Goal: Task Accomplishment & Management: Manage account settings

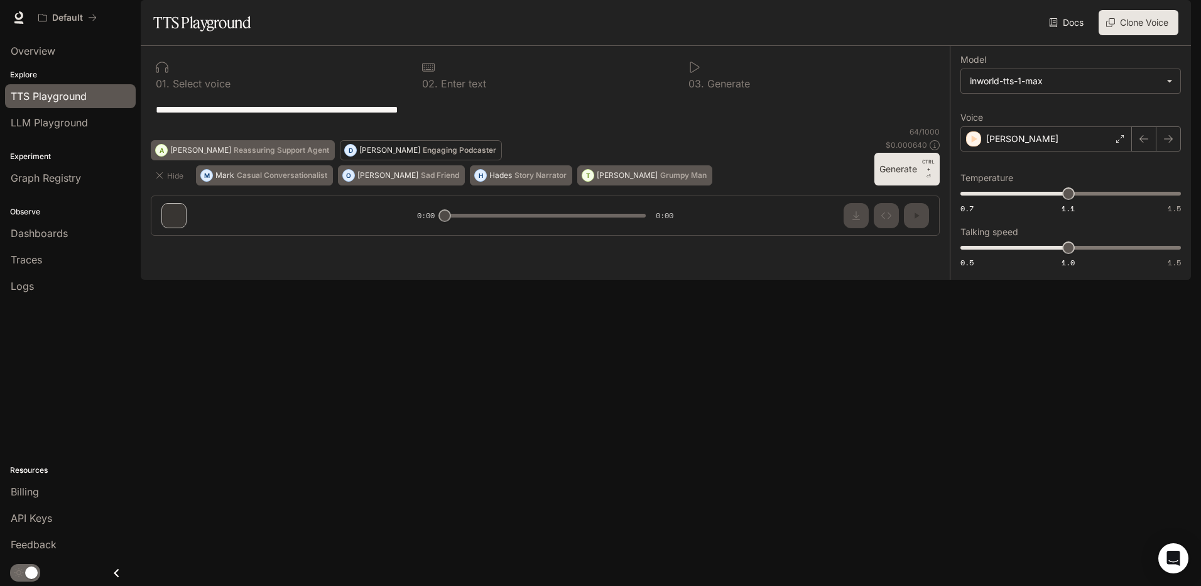
click at [420, 154] on p "[PERSON_NAME]" at bounding box center [389, 150] width 61 height 8
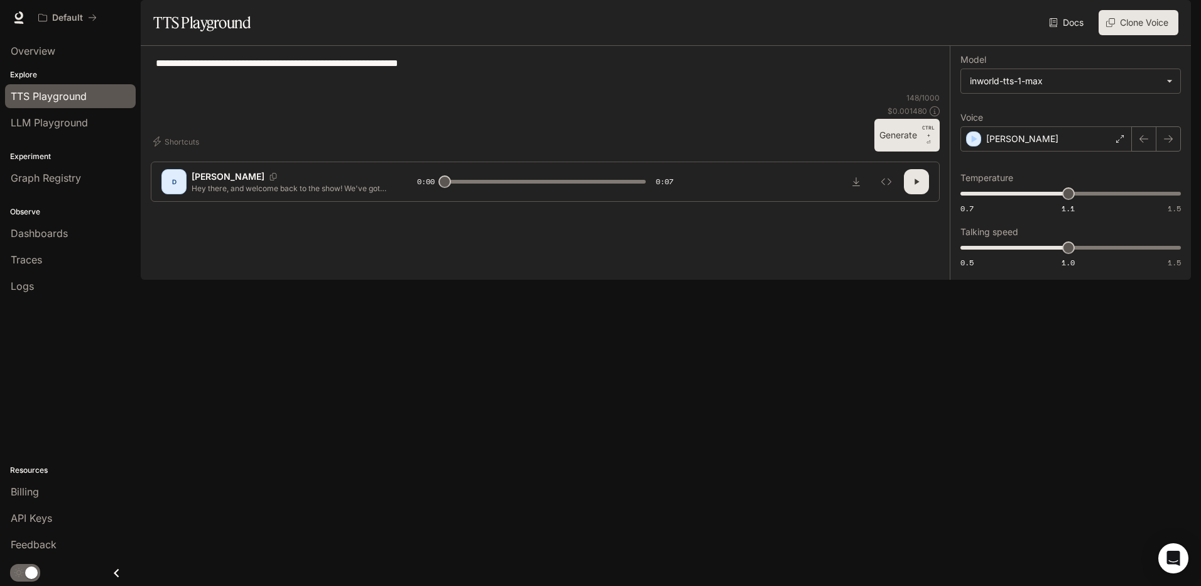
click at [915, 185] on icon "button" at bounding box center [917, 182] width 4 height 6
click at [904, 194] on button "button" at bounding box center [916, 181] width 25 height 25
type input "***"
click at [265, 194] on p "Hey there, and welcome back to the show! We've got a fascinating episode lined …" at bounding box center [289, 188] width 195 height 11
click at [187, 194] on div "D" at bounding box center [173, 181] width 25 height 25
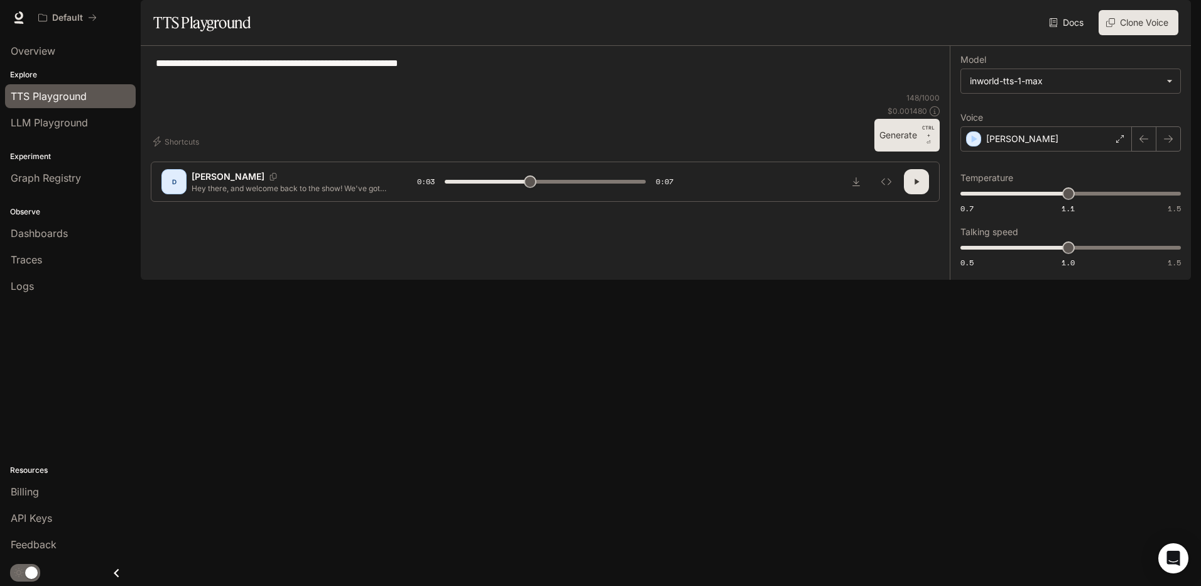
drag, startPoint x: 228, startPoint y: 537, endPoint x: 275, endPoint y: 547, distance: 48.1
click at [187, 194] on div "D" at bounding box center [173, 181] width 25 height 25
click at [276, 194] on p "Hey there, and welcome back to the show! We've got a fascinating episode lined …" at bounding box center [289, 188] width 195 height 11
click at [83, 484] on div "Billing" at bounding box center [70, 491] width 119 height 15
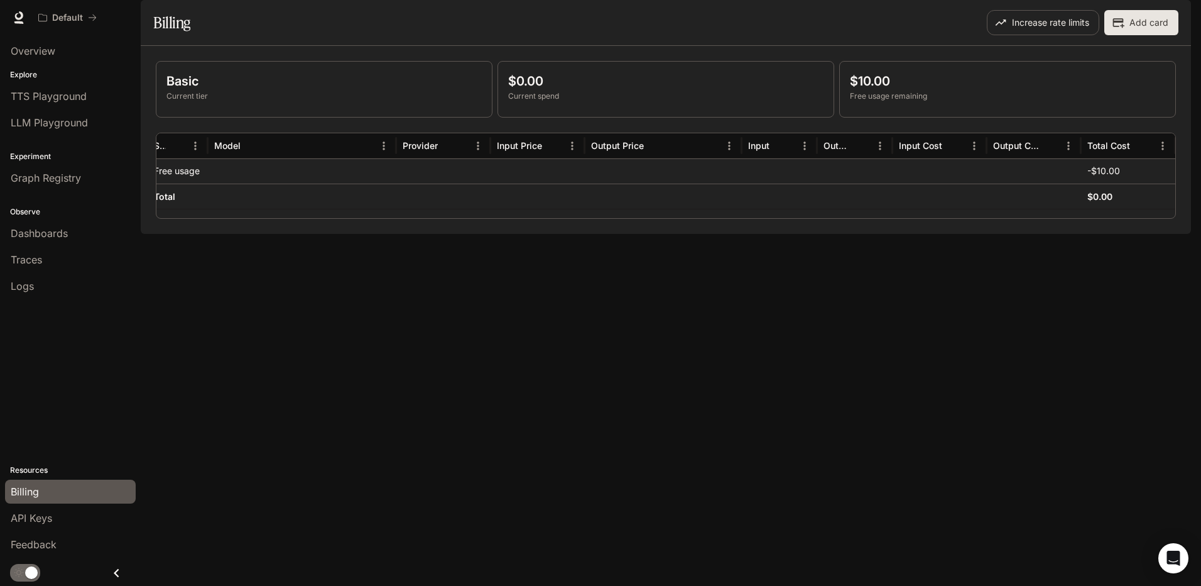
scroll to position [0, 54]
drag, startPoint x: 273, startPoint y: 170, endPoint x: 267, endPoint y: 174, distance: 7.3
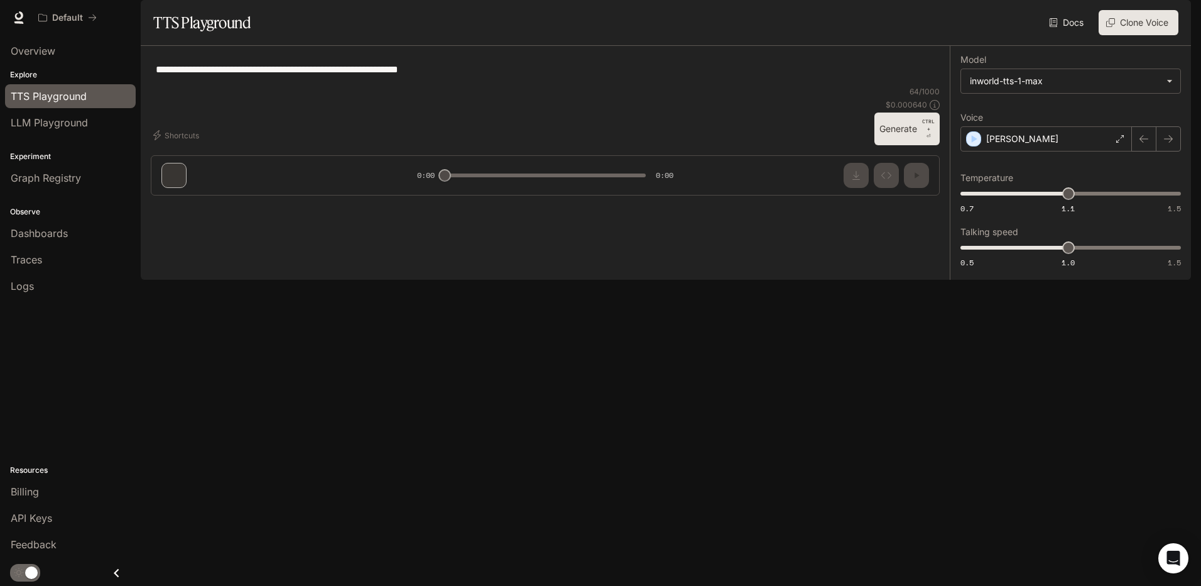
type textarea "**********"
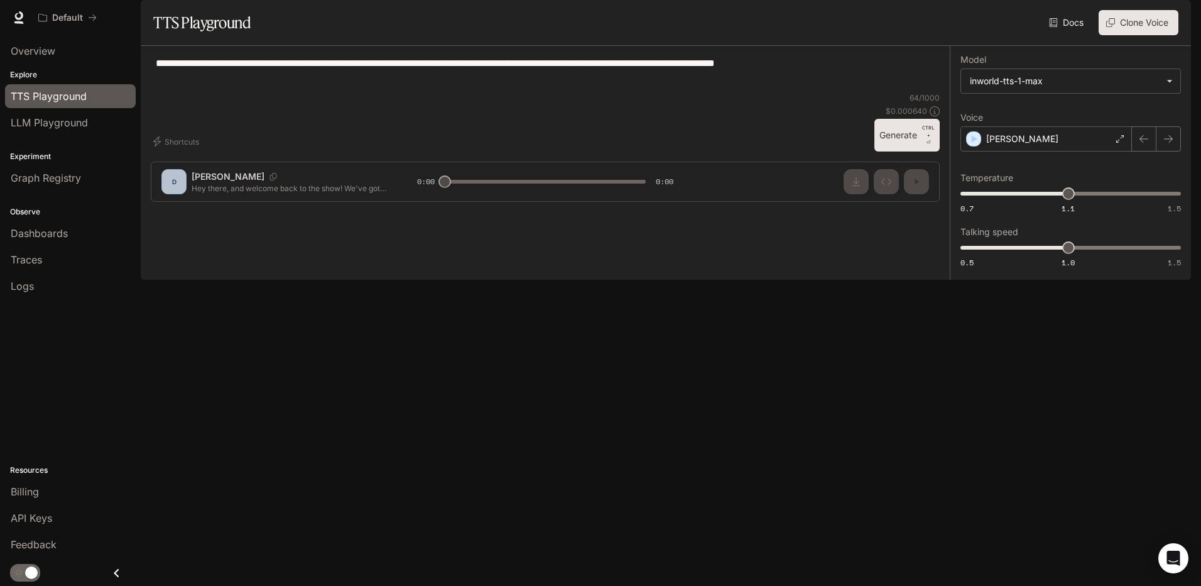
drag, startPoint x: 182, startPoint y: 164, endPoint x: 177, endPoint y: 173, distance: 10.4
